Goal: Task Accomplishment & Management: Manage account settings

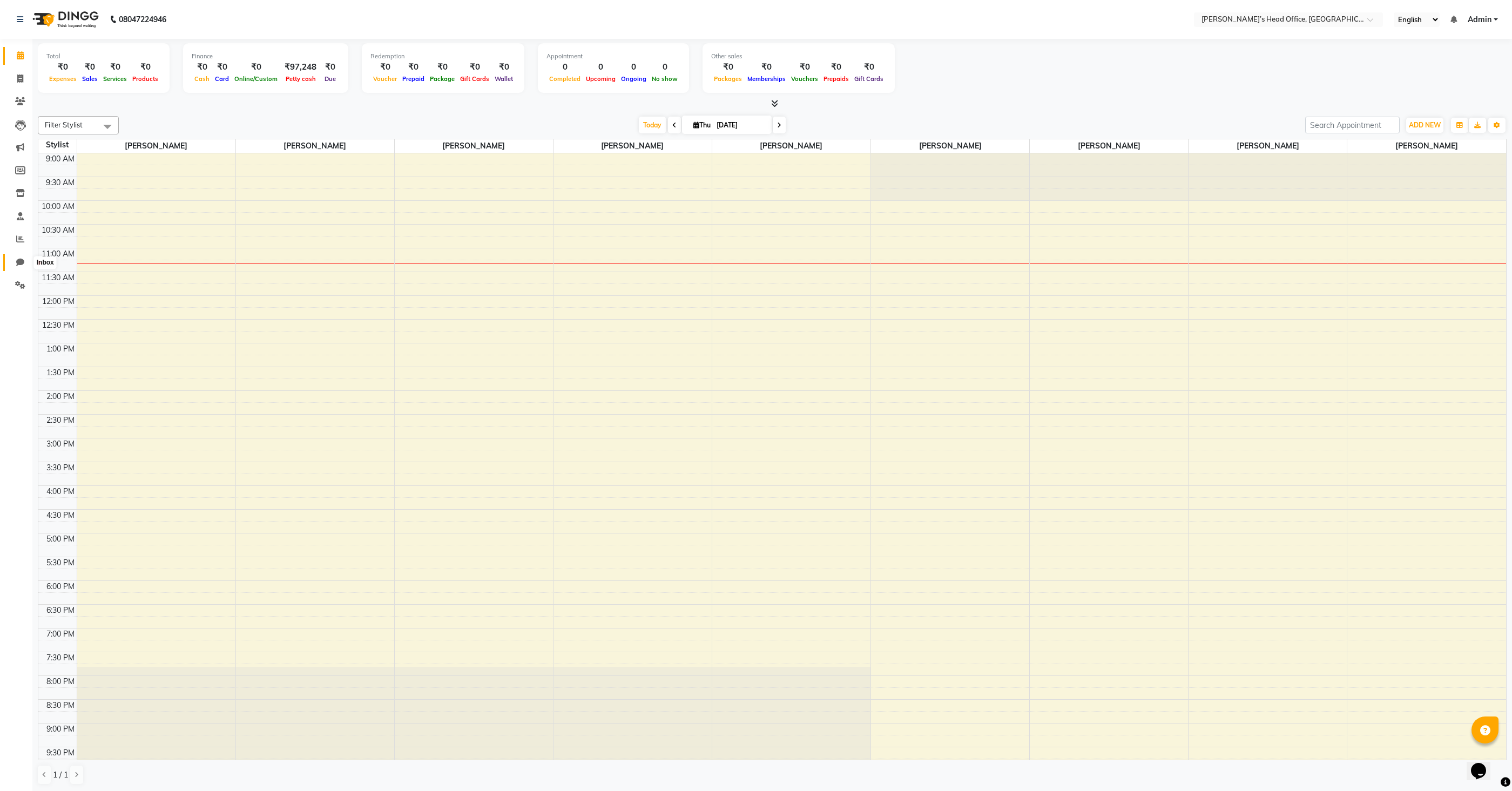
click at [21, 264] on icon at bounding box center [20, 262] width 8 height 8
click at [22, 238] on icon at bounding box center [20, 239] width 8 height 8
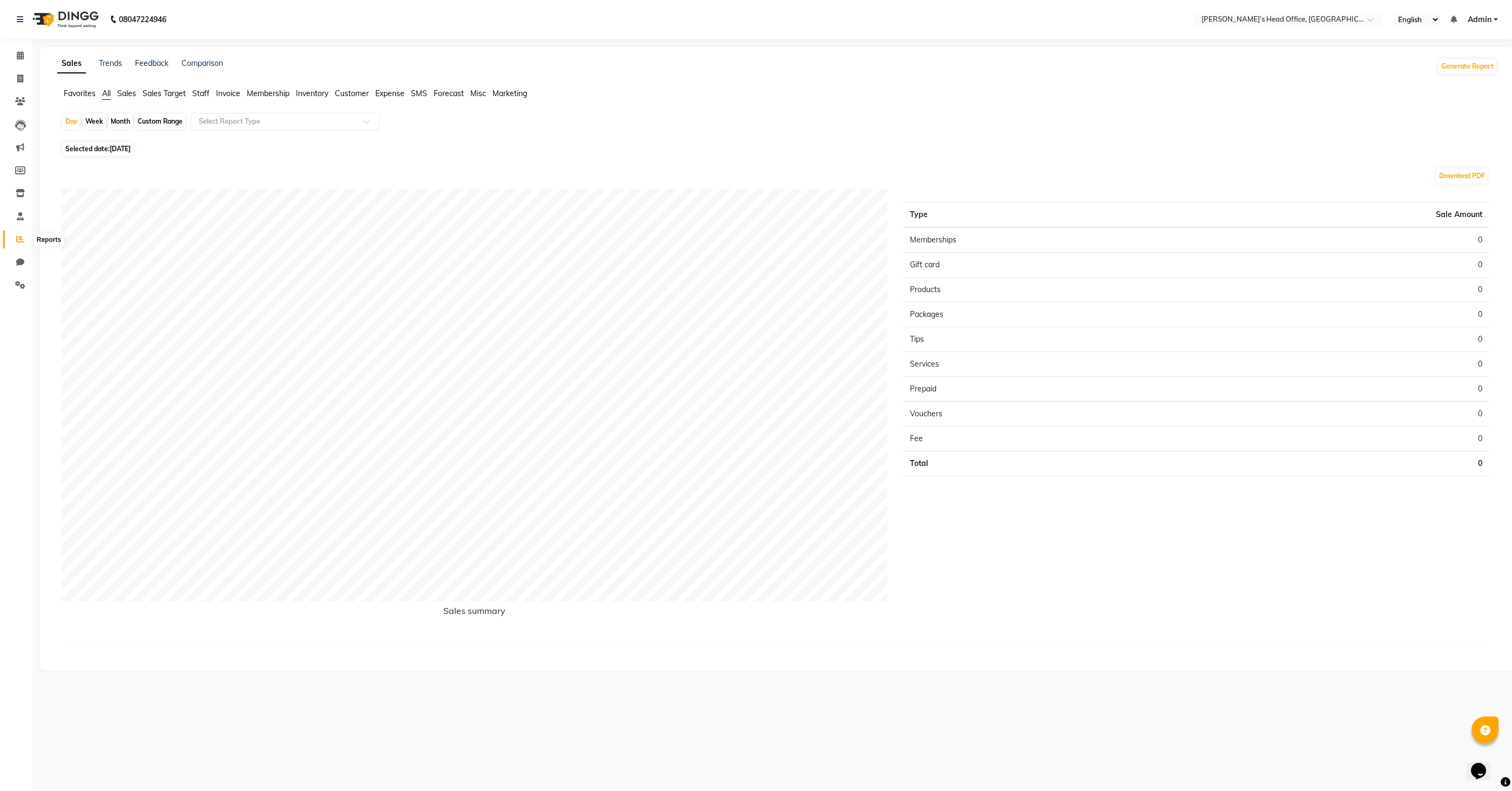
click at [19, 238] on icon at bounding box center [20, 239] width 8 height 8
click at [21, 215] on icon at bounding box center [19, 216] width 7 height 8
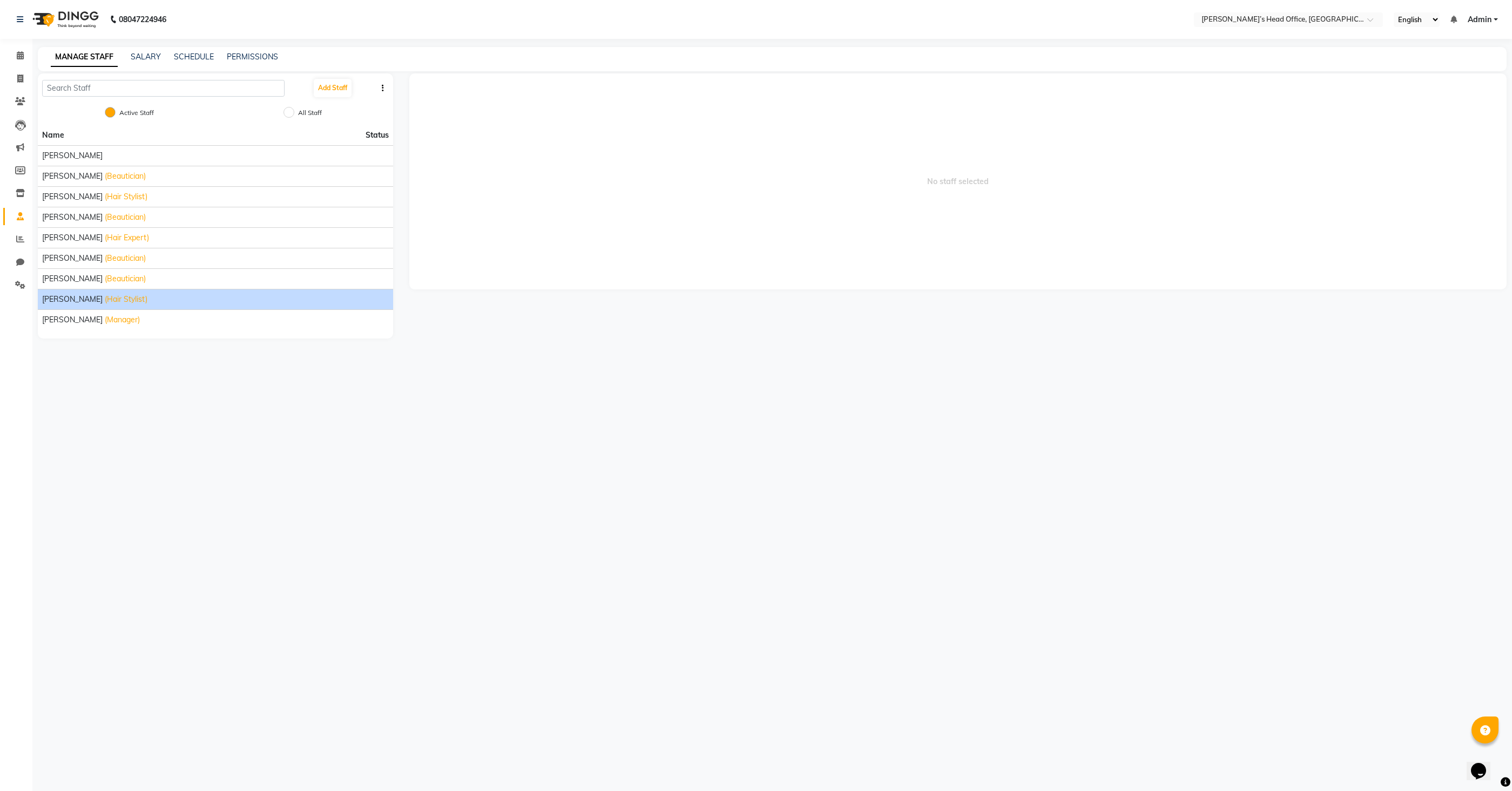
click at [76, 299] on span "[PERSON_NAME]" at bounding box center [72, 300] width 61 height 12
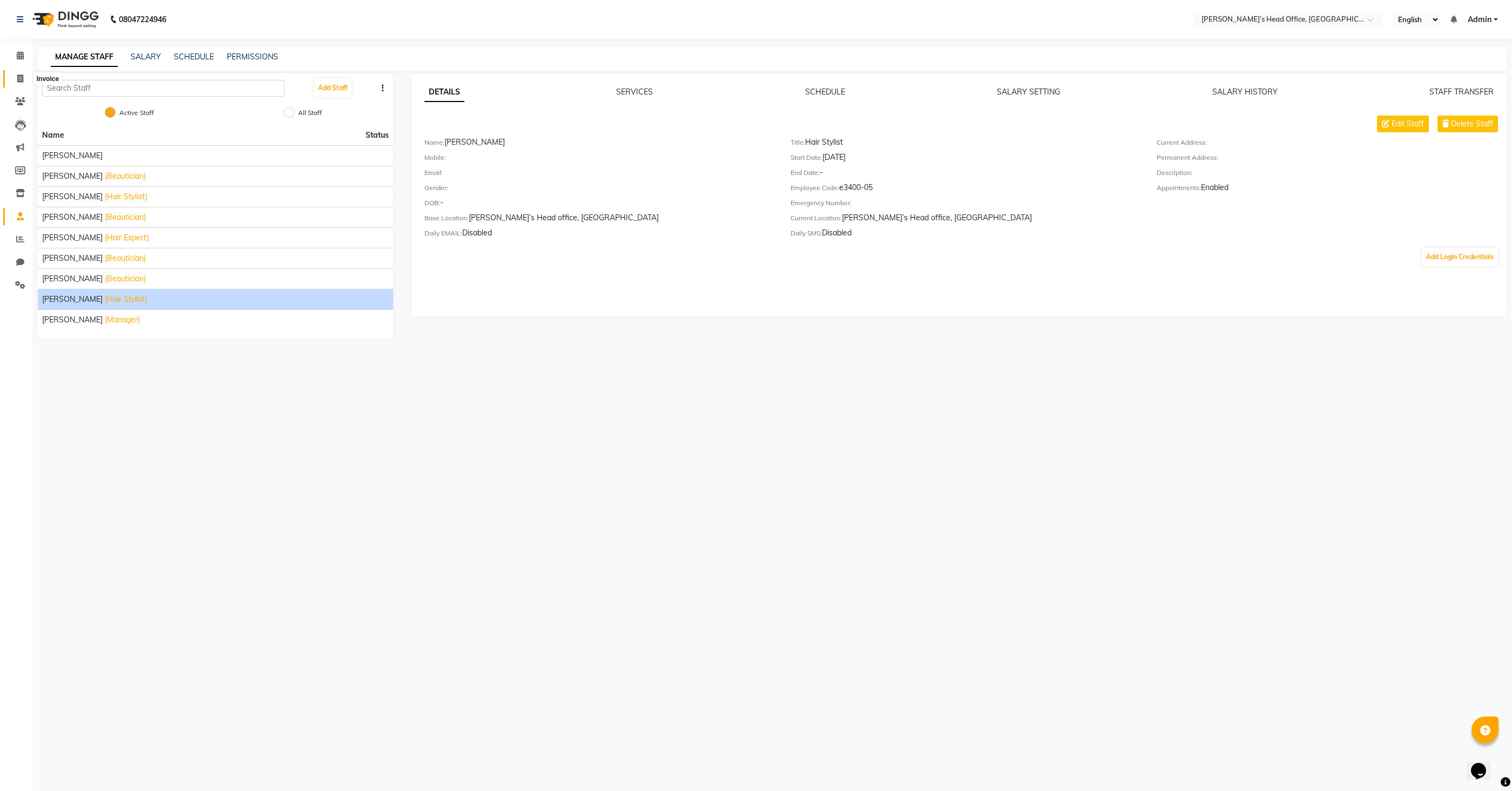
click at [21, 78] on icon at bounding box center [20, 79] width 6 height 8
select select "7682"
select select "service"
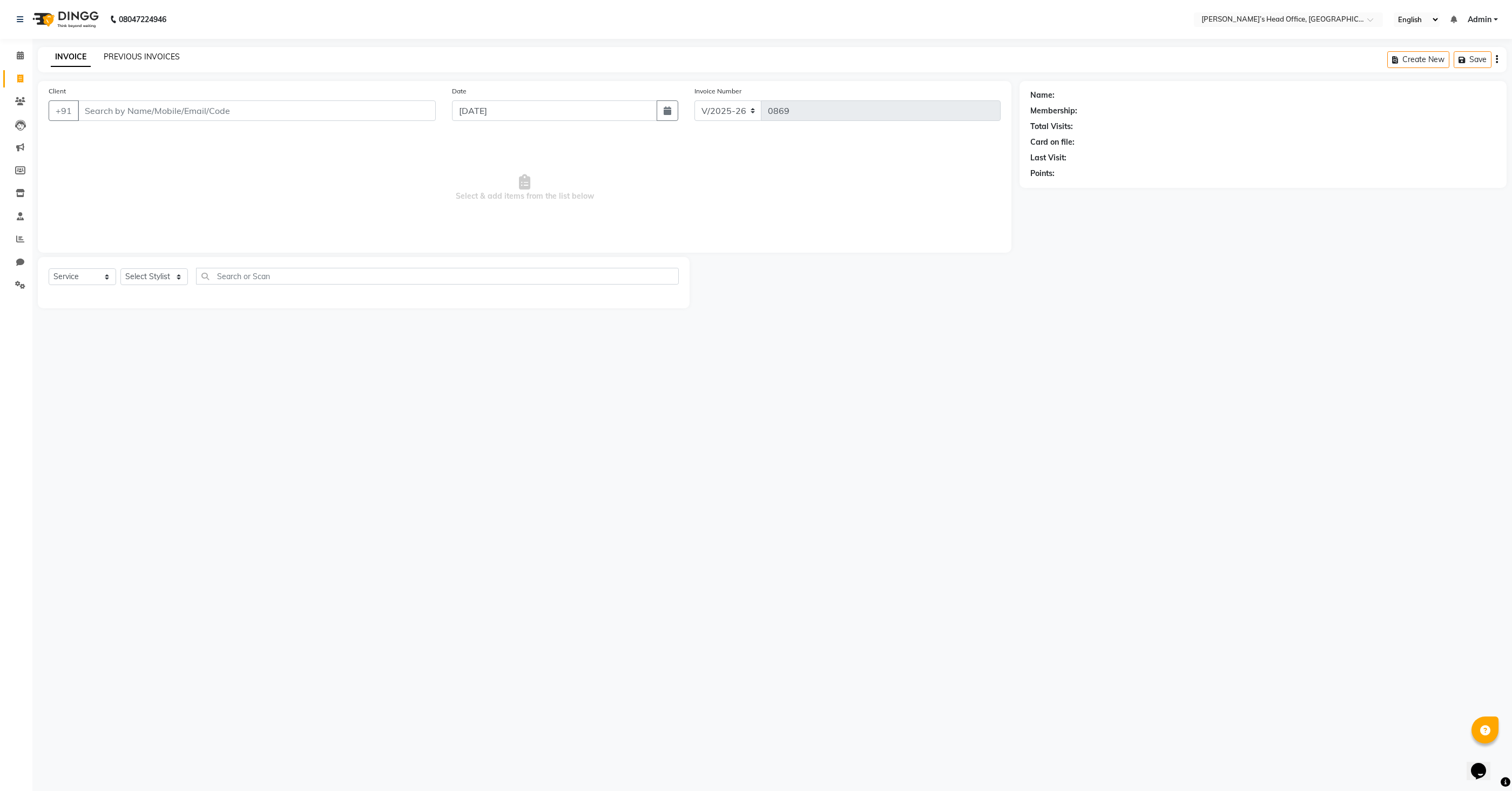
click at [143, 60] on link "PREVIOUS INVOICES" at bounding box center [141, 57] width 76 height 10
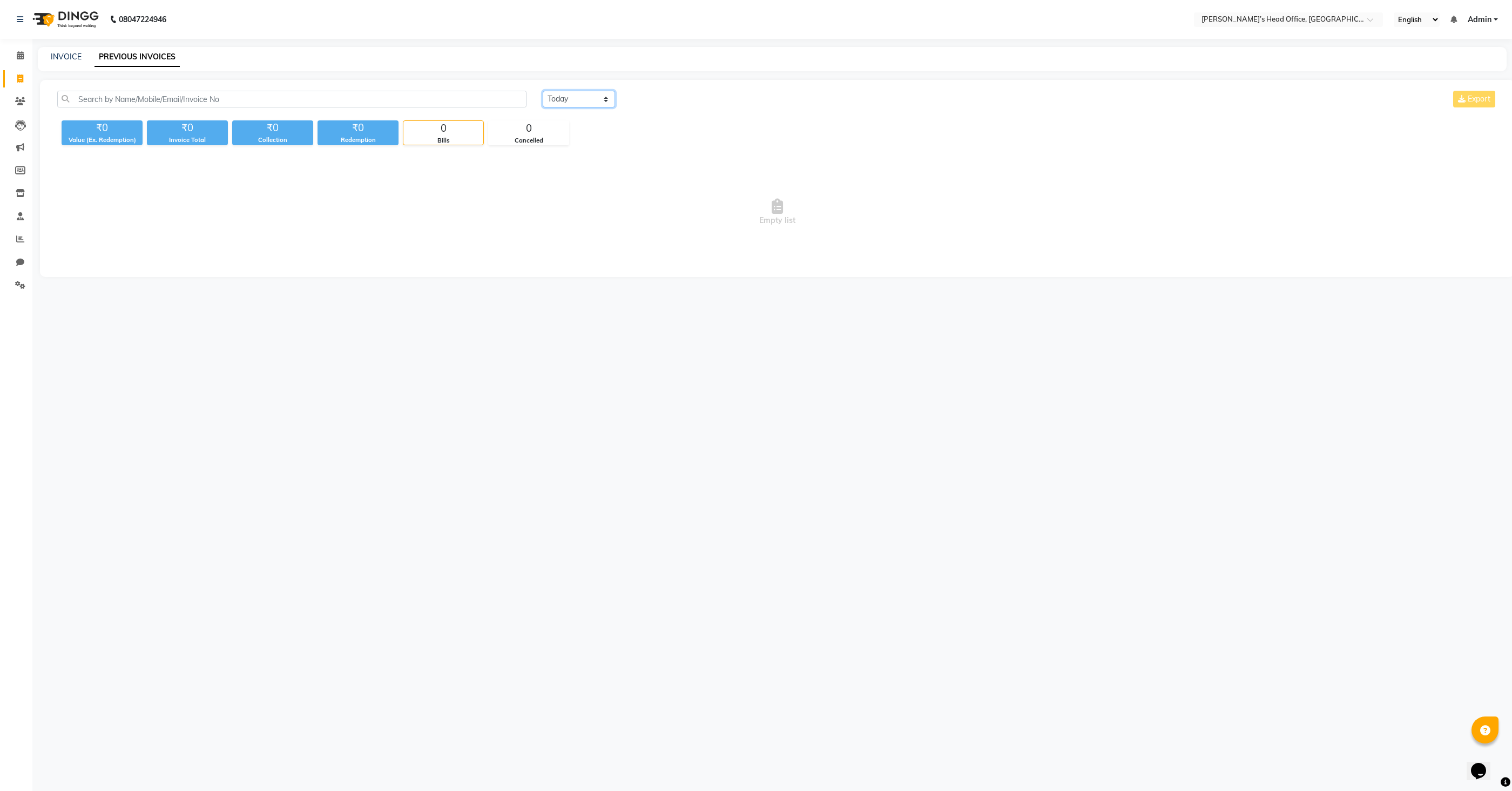
click at [563, 99] on select "[DATE] [DATE] Custom Range" at bounding box center [578, 98] width 72 height 16
select select "[DATE]"
click at [543, 90] on select "[DATE] [DATE] Custom Range" at bounding box center [578, 98] width 72 height 16
